Goal: Information Seeking & Learning: Learn about a topic

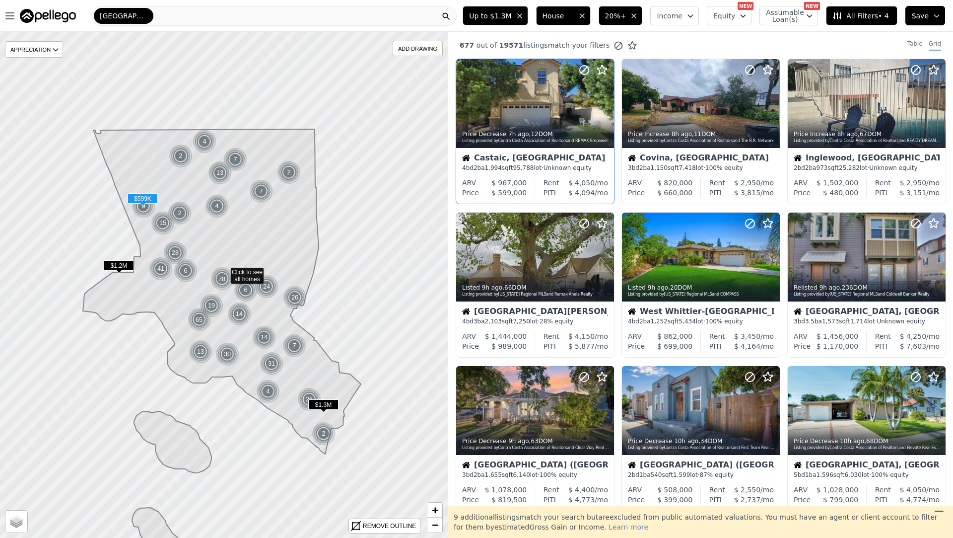
click at [567, 179] on div "$ 4,050 /mo" at bounding box center [584, 183] width 49 height 10
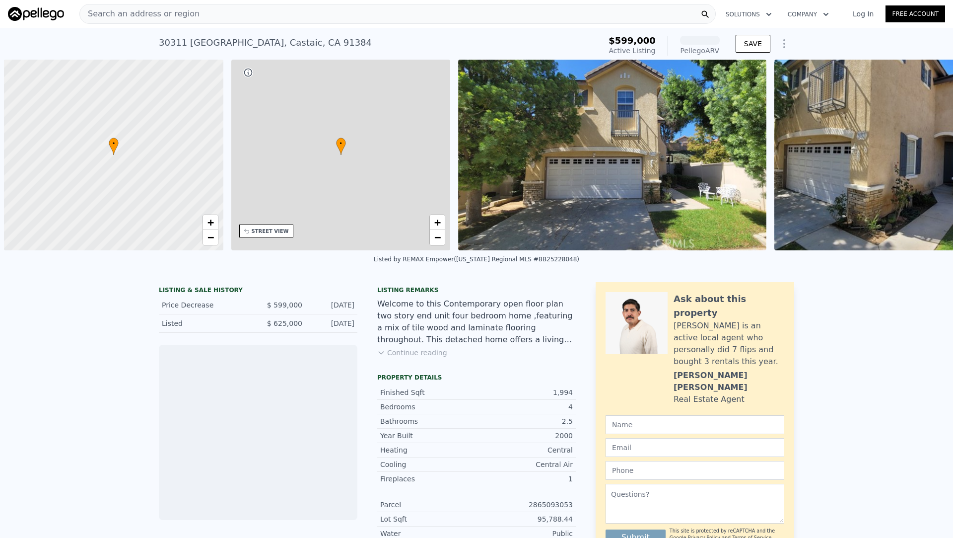
scroll to position [0, 4]
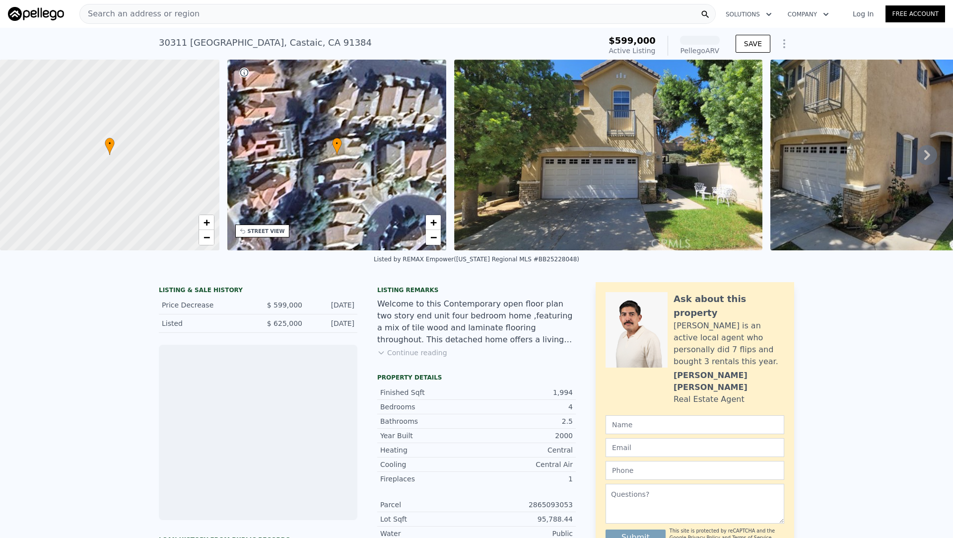
click at [339, 15] on div "Search an address or region" at bounding box center [397, 14] width 637 height 20
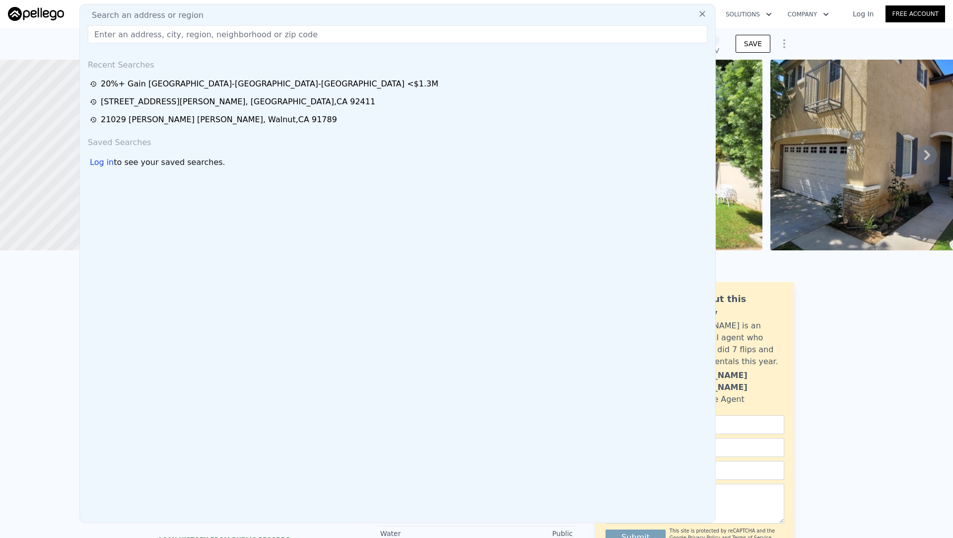
type input "[STREET_ADDRESS][PERSON_NAME]"
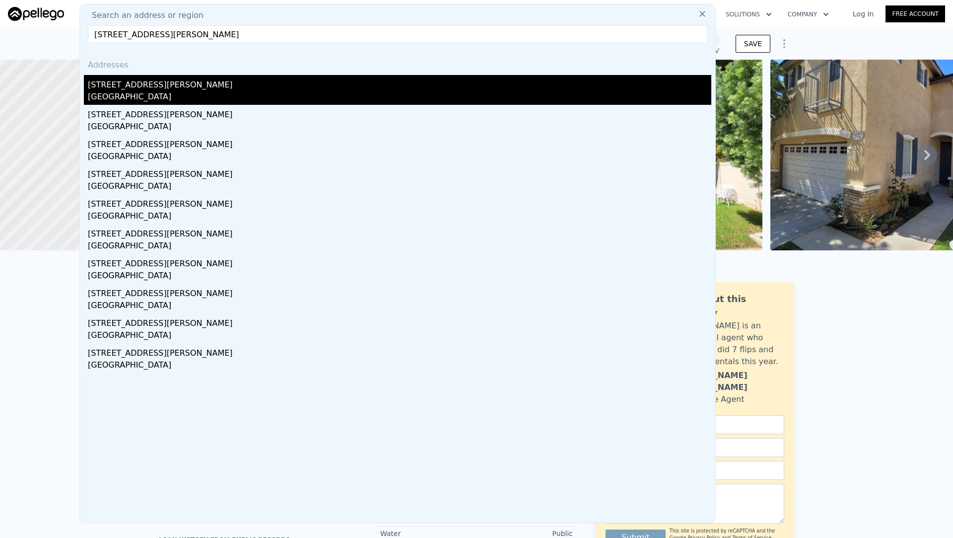
click at [247, 81] on div "[STREET_ADDRESS][PERSON_NAME]" at bounding box center [400, 83] width 624 height 16
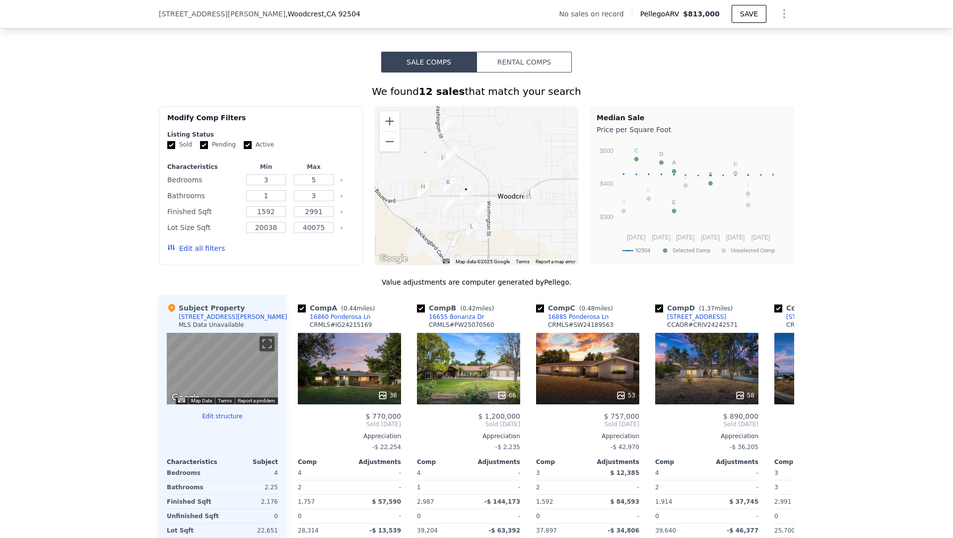
scroll to position [682, 0]
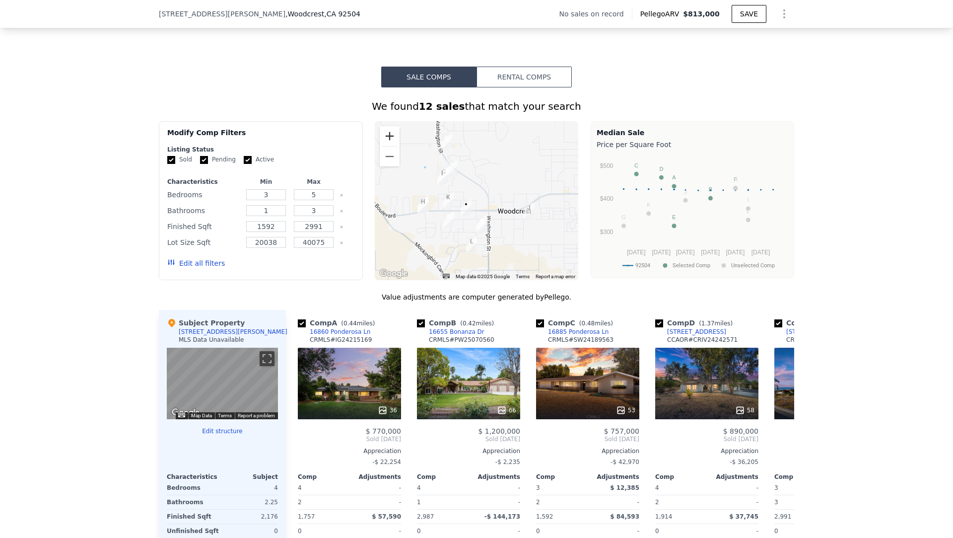
click at [392, 134] on button "Zoom in" at bounding box center [390, 136] width 20 height 20
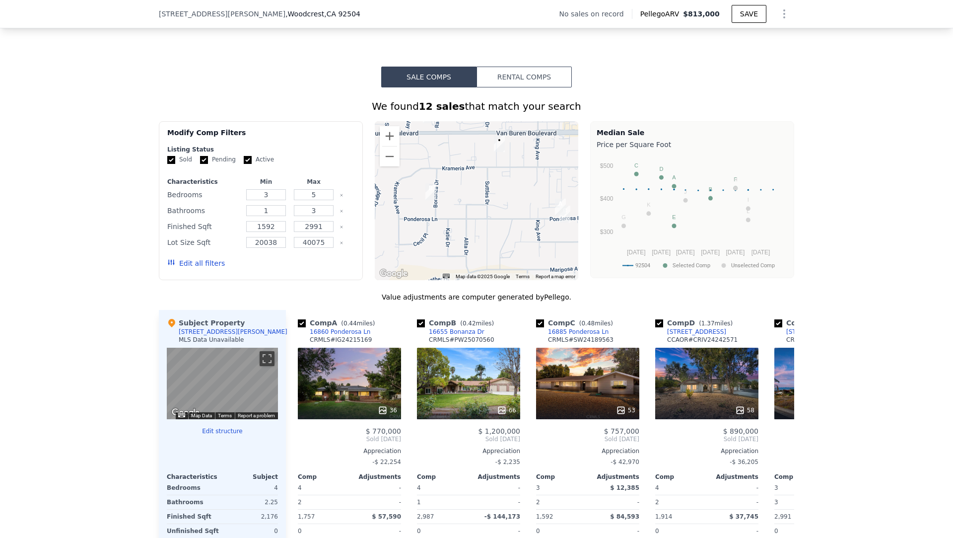
drag, startPoint x: 426, startPoint y: 177, endPoint x: 489, endPoint y: 67, distance: 126.5
click at [489, 67] on div "Sale Comps Rental Comps We found 12 sales that match your search Filters Map Pr…" at bounding box center [476, 357] width 953 height 668
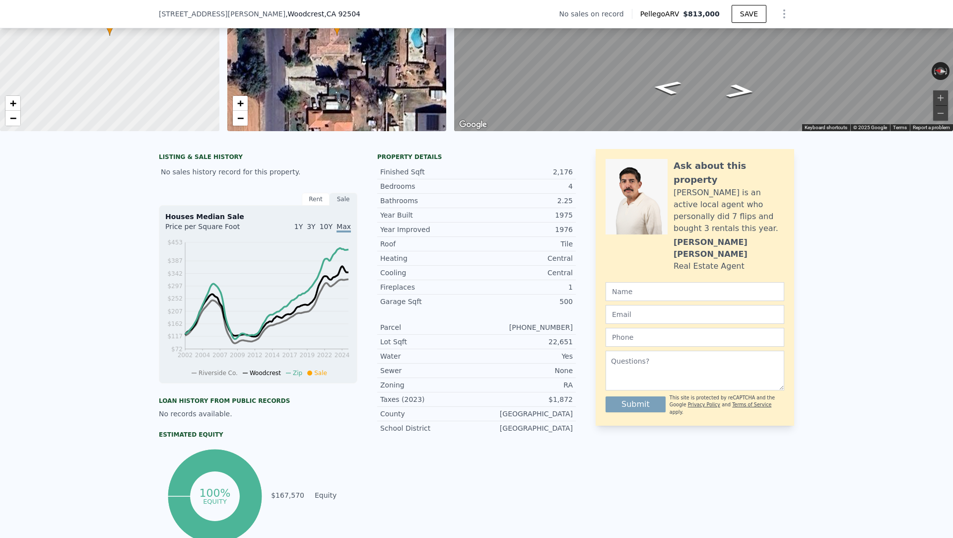
scroll to position [0, 0]
